Goal: Task Accomplishment & Management: Complete application form

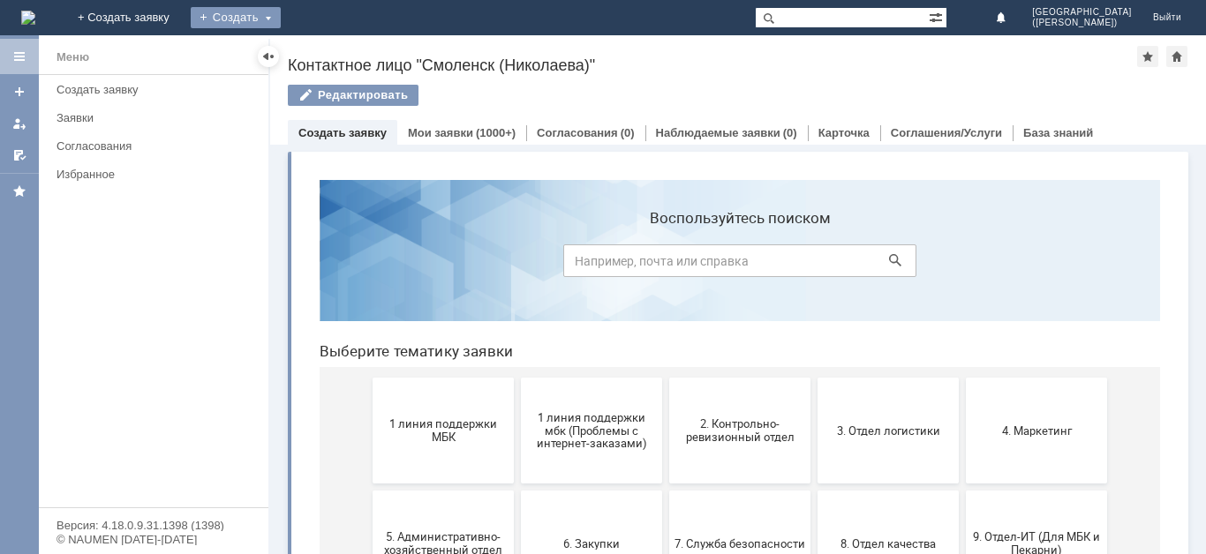
click at [281, 19] on div "Создать" at bounding box center [236, 17] width 90 height 21
click at [328, 48] on link "Заявка" at bounding box center [261, 52] width 134 height 21
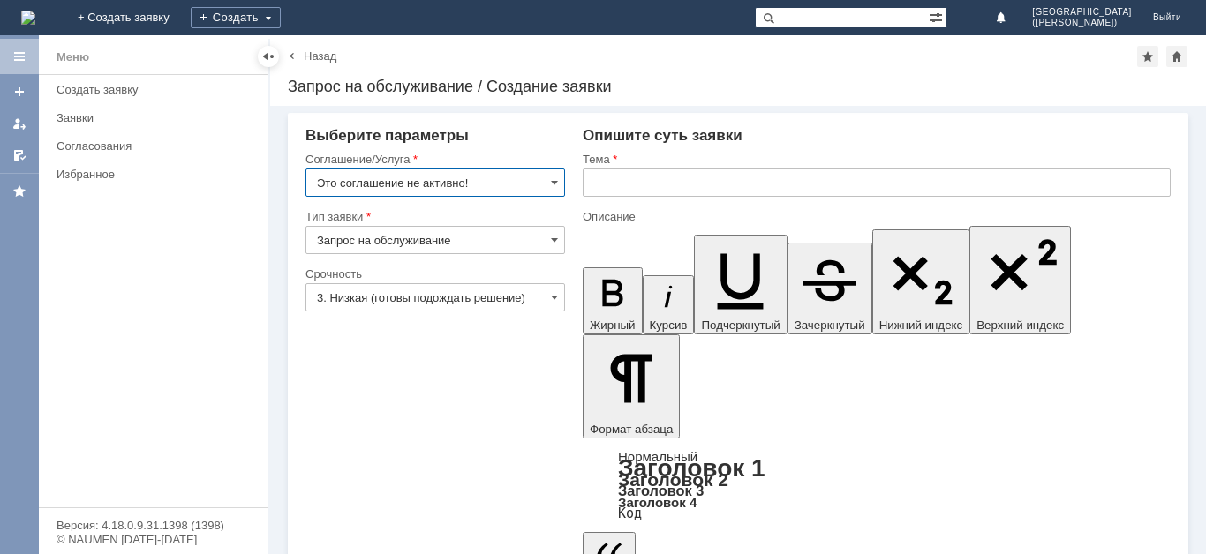
click at [488, 190] on input "Это соглашение не активно!" at bounding box center [435, 183] width 260 height 28
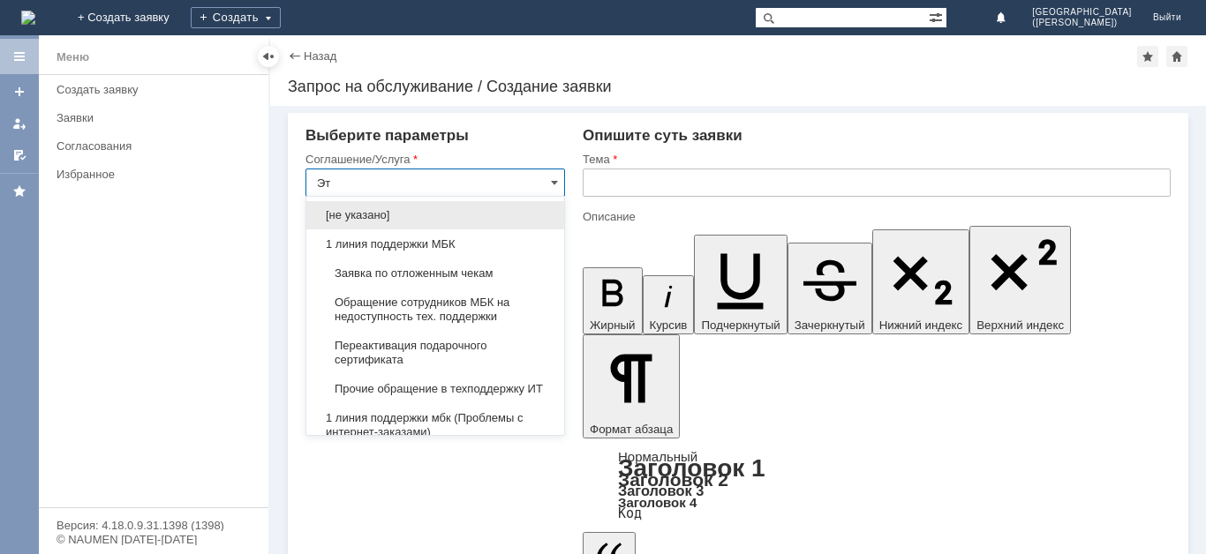
type input "[PERSON_NAME]"
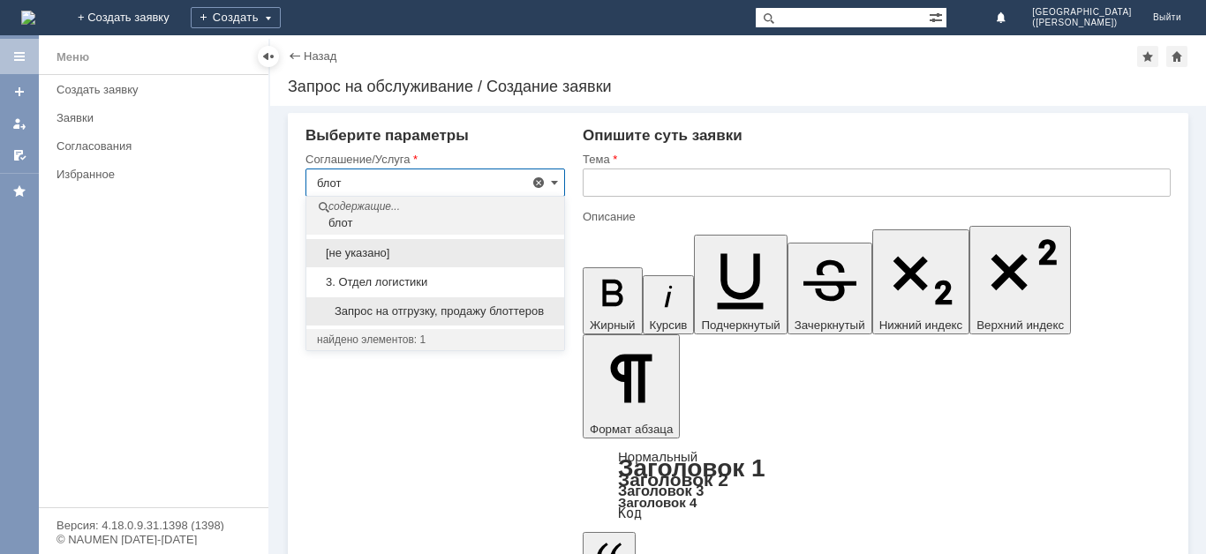
click at [484, 310] on span "Запрос на отгрузку, продажу блоттеров" at bounding box center [435, 312] width 237 height 14
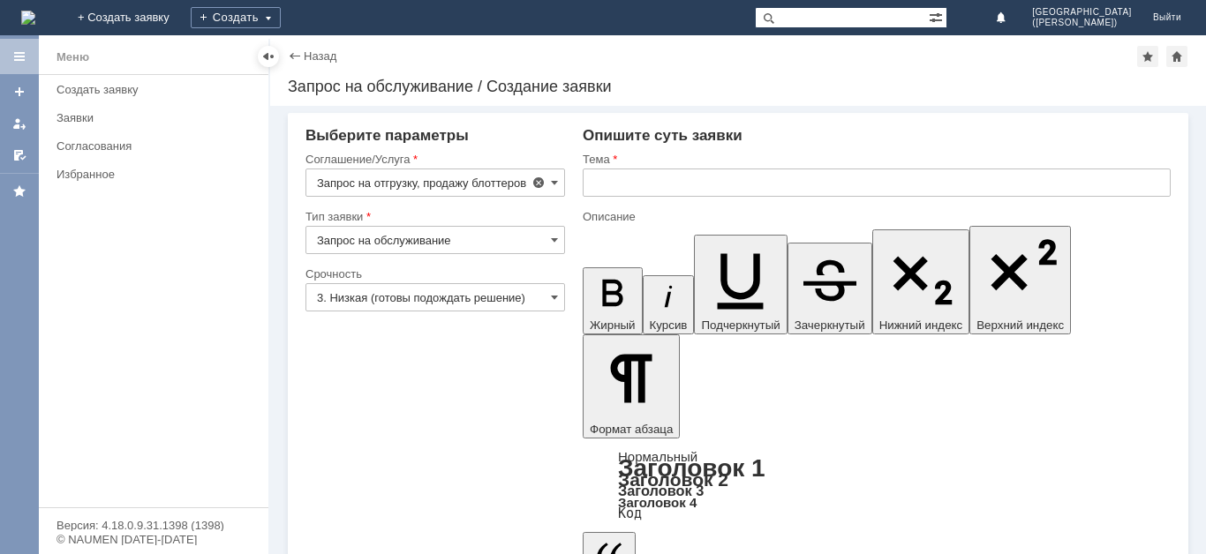
type input "Запрос на отгрузку, продажу блоттеров"
click at [438, 296] on input "3. Низкая (готовы подождать решение)" at bounding box center [435, 297] width 260 height 28
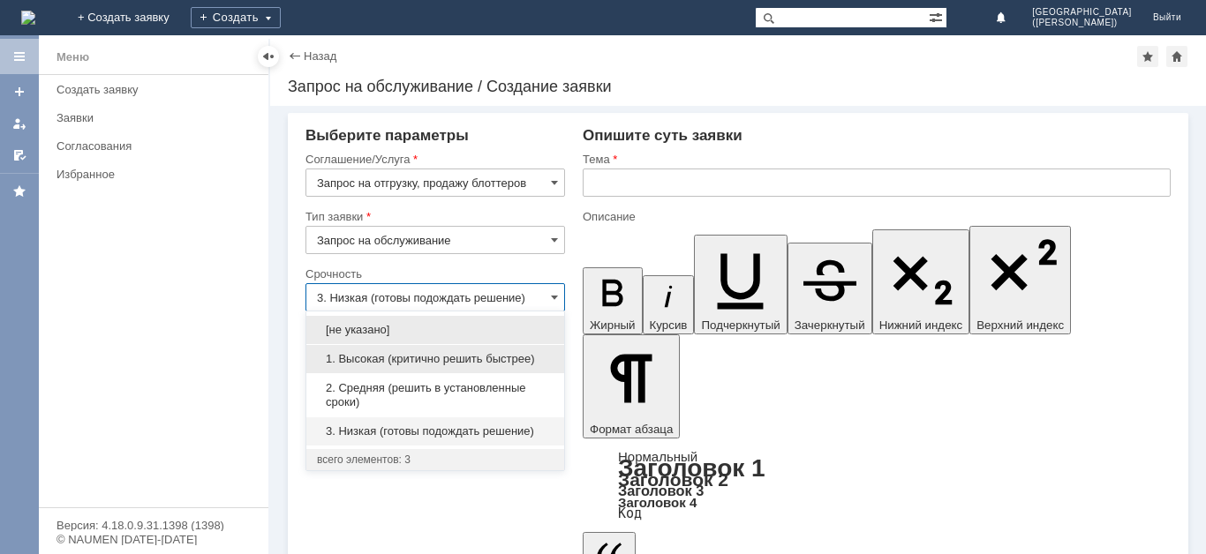
click at [420, 359] on span "1. Высокая (критично решить быстрее)" at bounding box center [435, 359] width 237 height 14
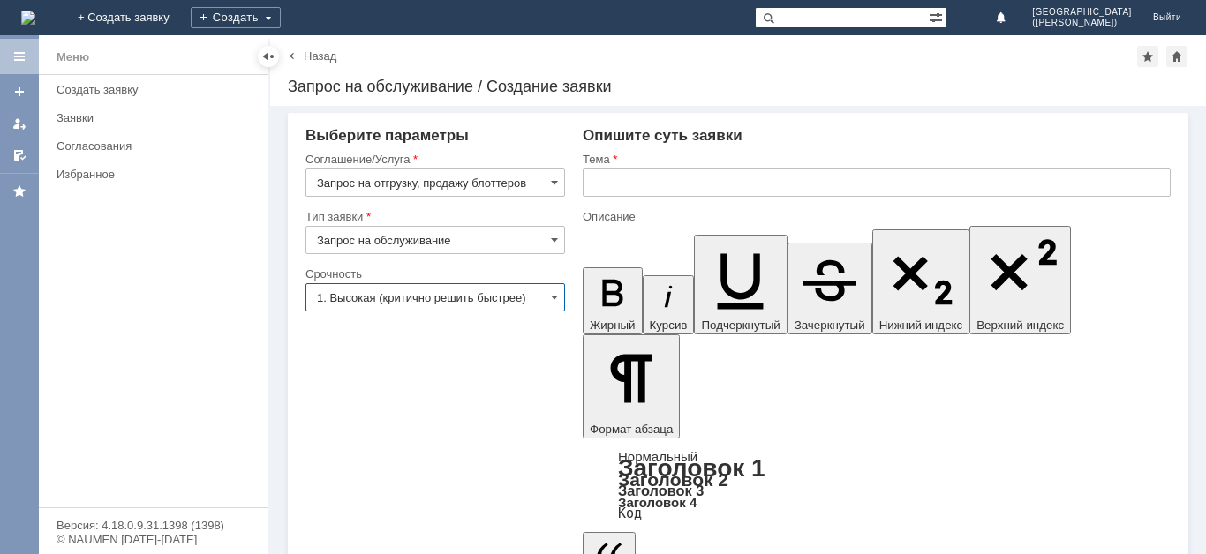
type input "1. Высокая (критично решить быстрее)"
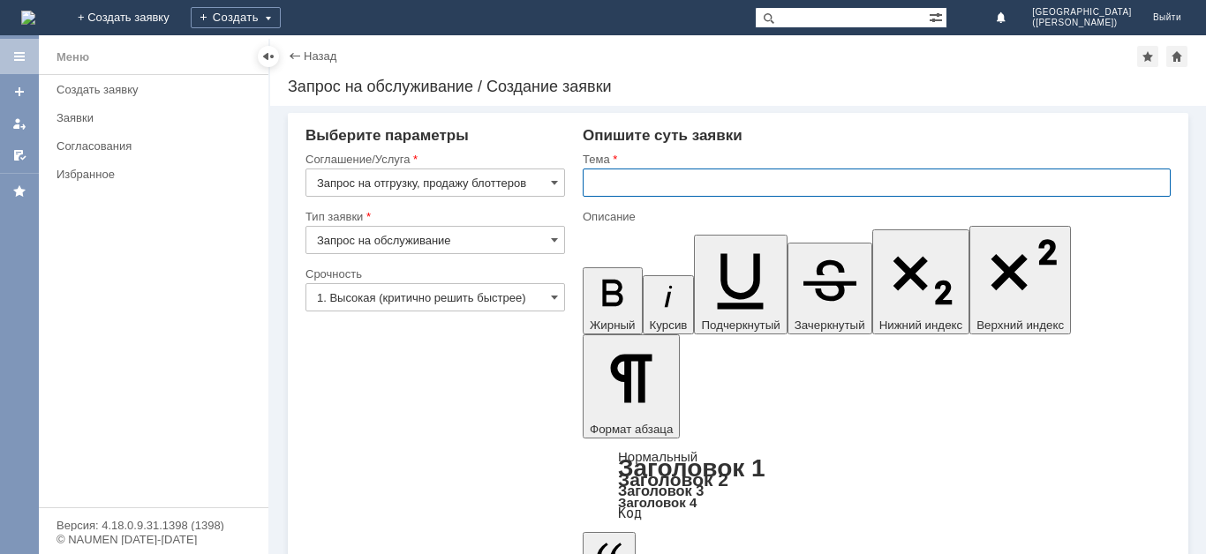
click at [710, 192] on input "text" at bounding box center [877, 183] width 588 height 28
type input "Блоттеры"
